Goal: Find specific page/section: Find specific page/section

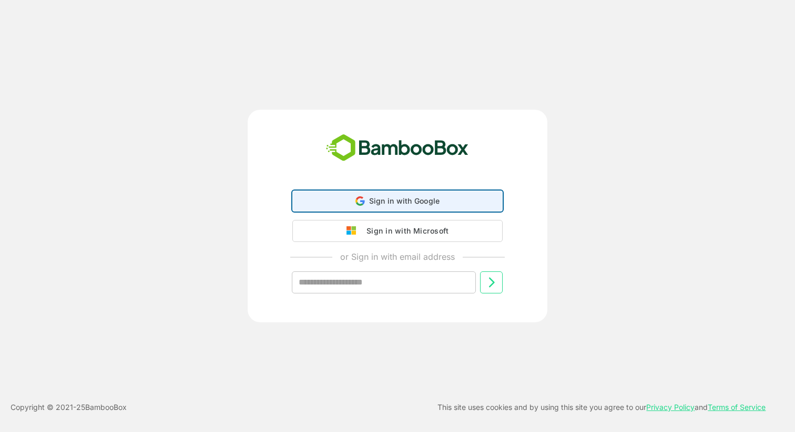
click at [381, 204] on span "Sign in with Google" at bounding box center [404, 201] width 71 height 9
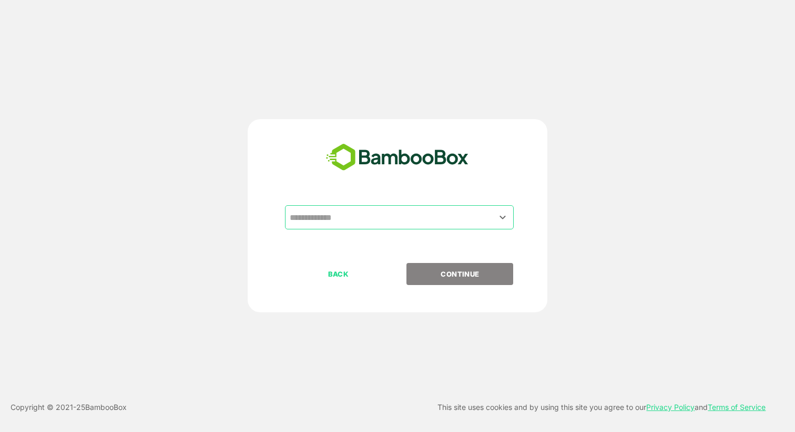
click at [391, 219] on input "text" at bounding box center [399, 218] width 224 height 20
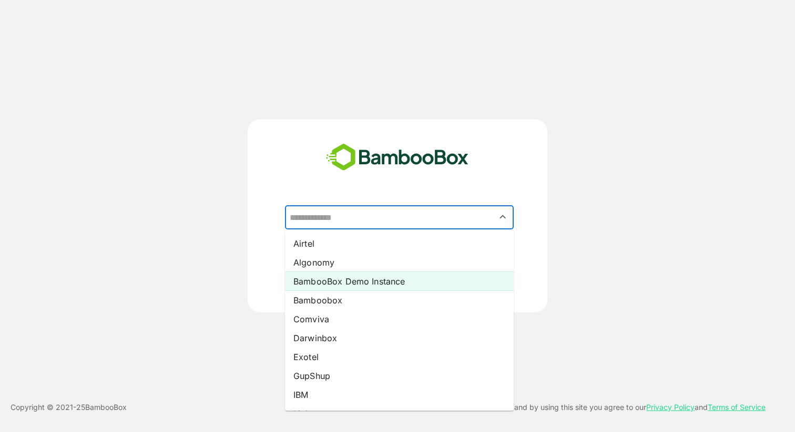
click at [373, 281] on li "BambooBox Demo Instance" at bounding box center [399, 281] width 229 height 19
type input "**********"
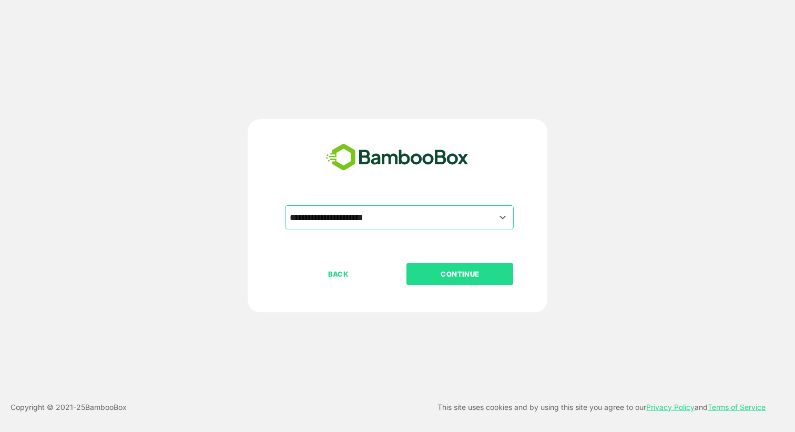
click at [442, 273] on p "CONTINUE" at bounding box center [459, 275] width 105 height 12
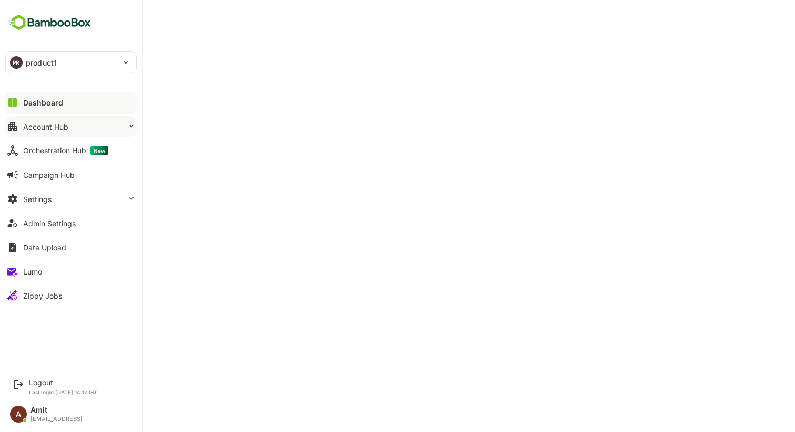
click at [53, 117] on button "Account Hub" at bounding box center [70, 126] width 131 height 21
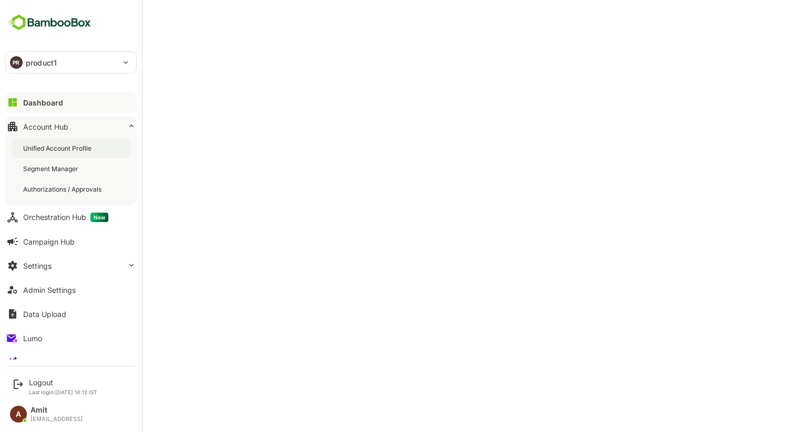
click at [52, 154] on div "Unified Account Profile" at bounding box center [71, 148] width 119 height 19
click at [35, 102] on div "Dashboard" at bounding box center [42, 102] width 38 height 9
